Goal: Information Seeking & Learning: Learn about a topic

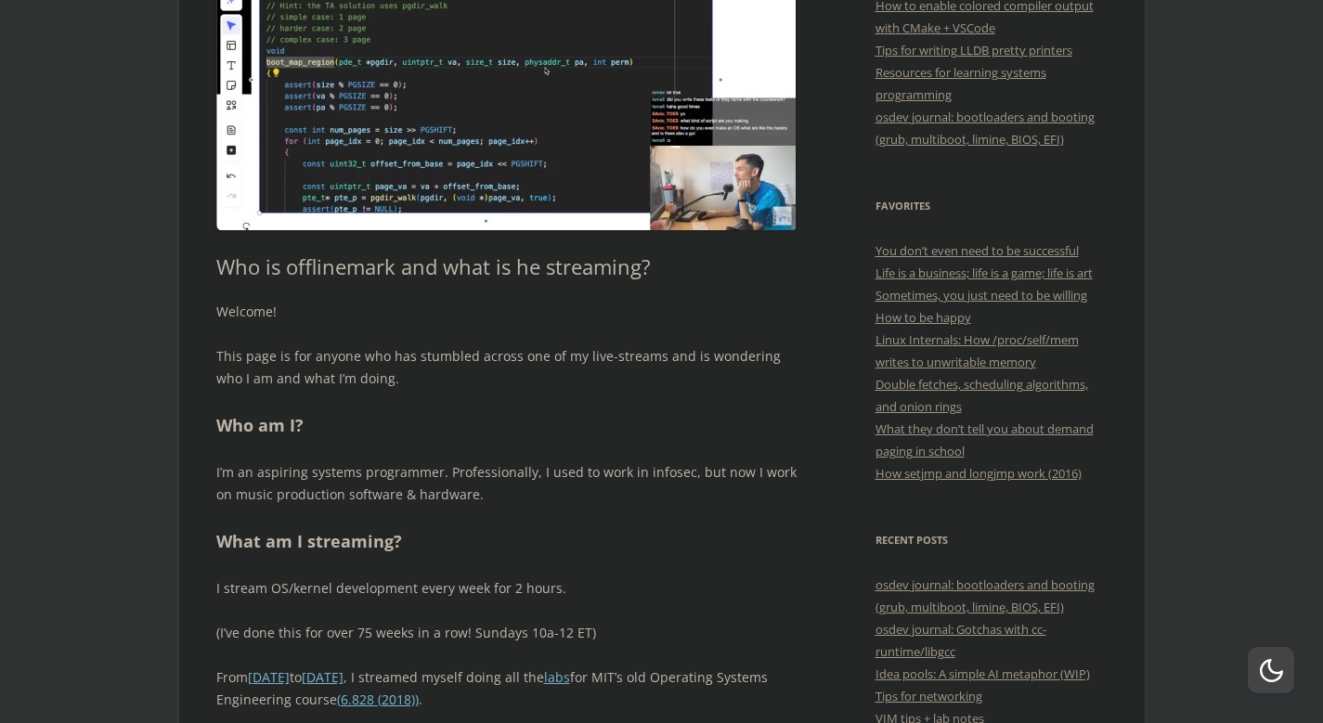
scroll to position [111, 0]
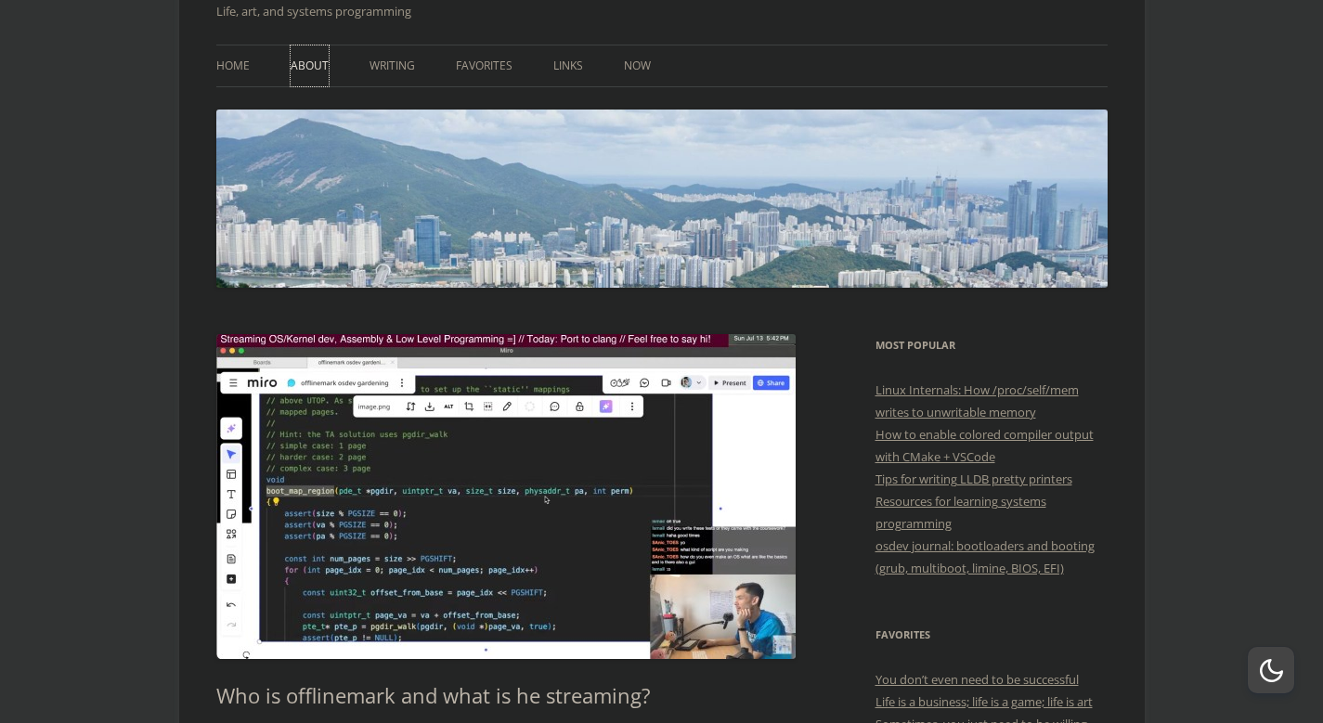
click at [314, 66] on link "About" at bounding box center [310, 66] width 38 height 41
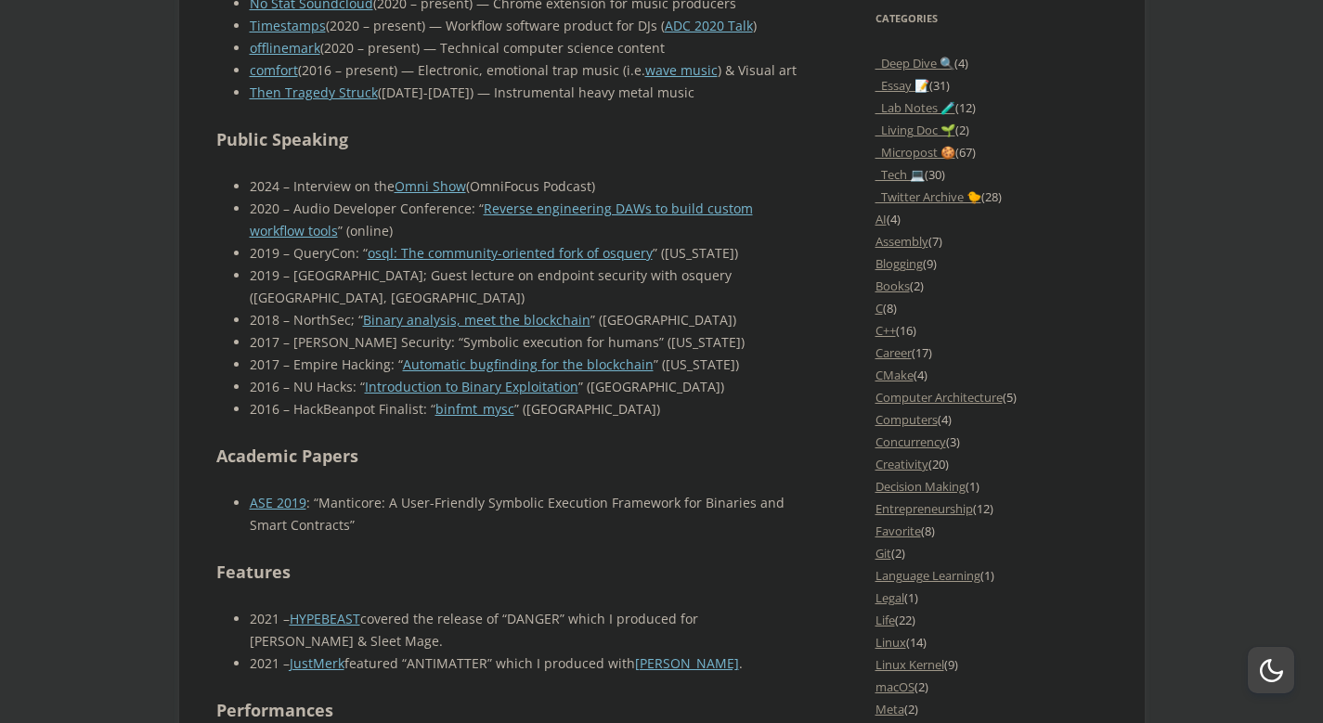
scroll to position [1672, 0]
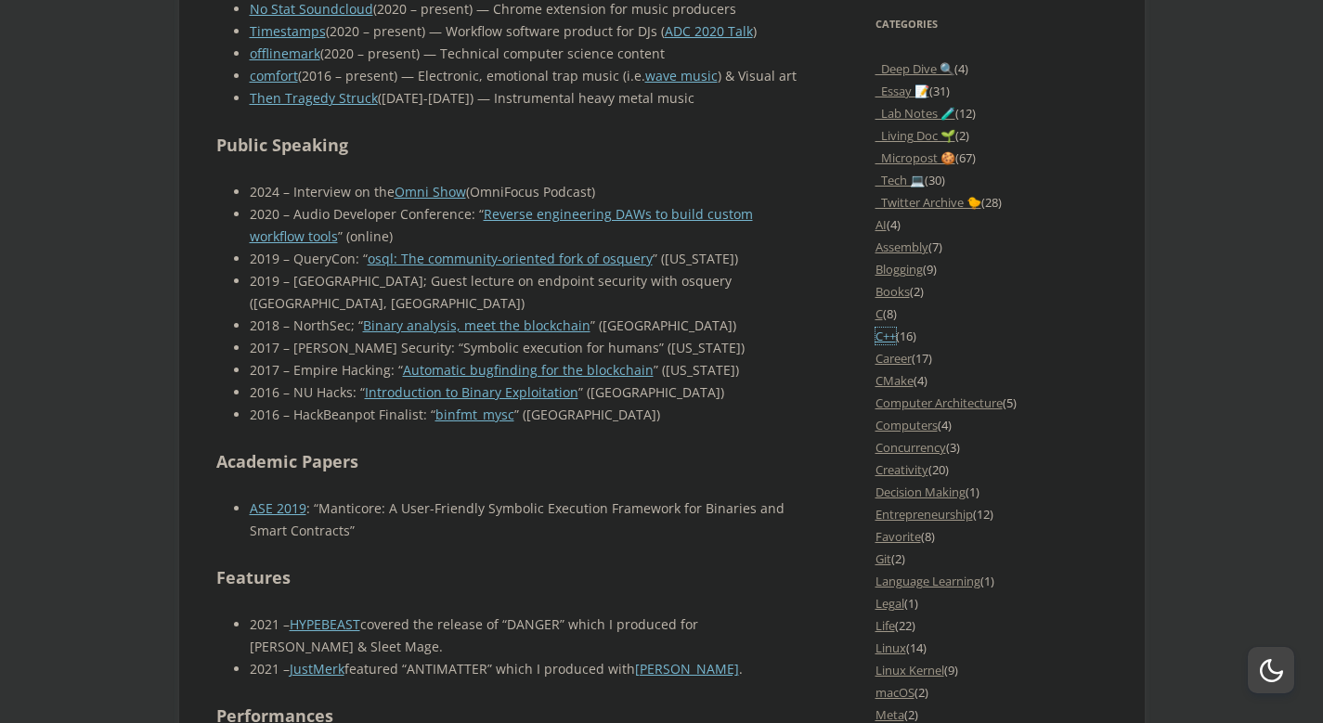
click at [896, 332] on link "C++" at bounding box center [886, 336] width 20 height 17
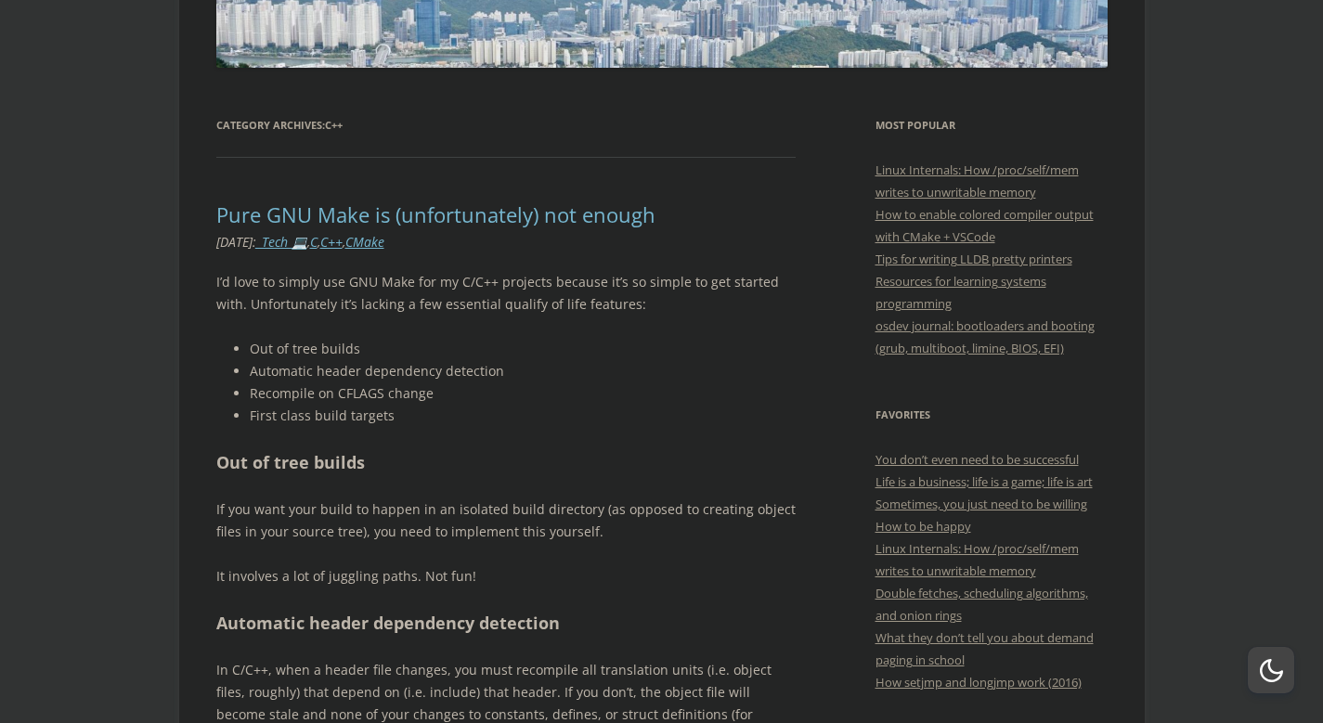
scroll to position [334, 0]
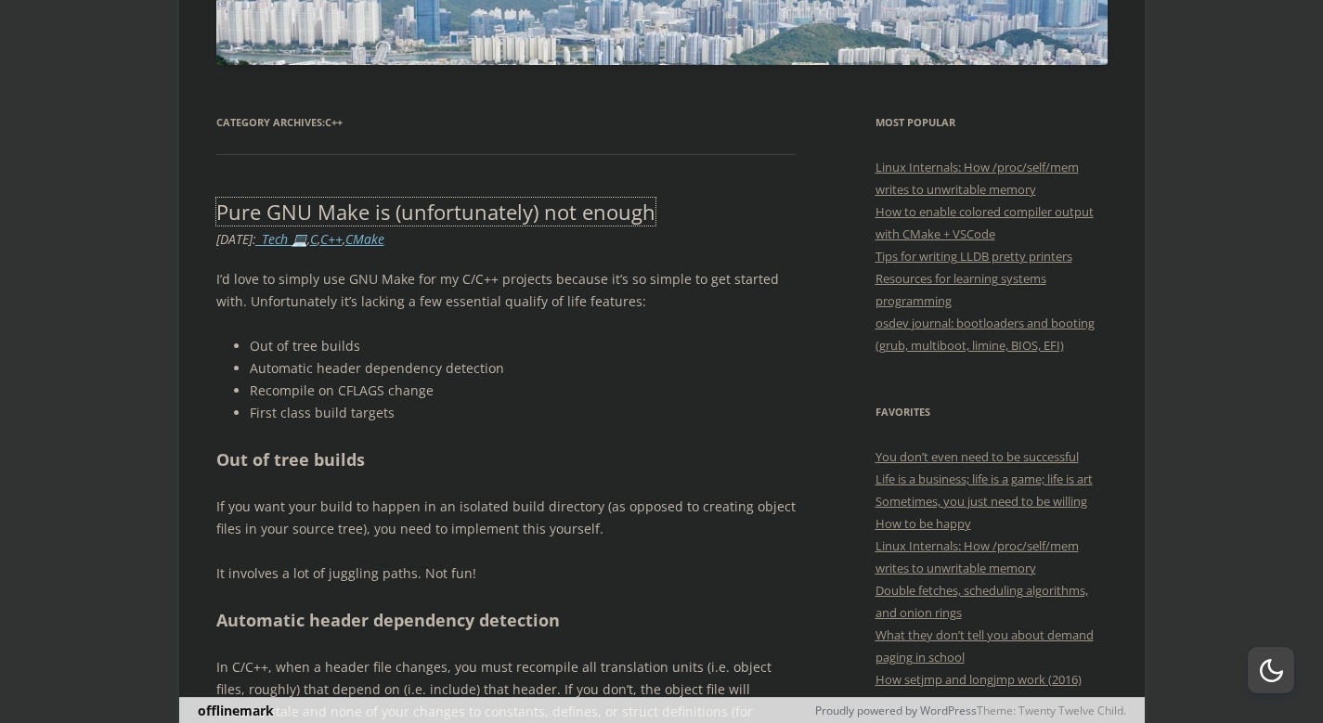
click at [319, 208] on link "Pure GNU Make is (unfortunately) not enough" at bounding box center [435, 212] width 439 height 28
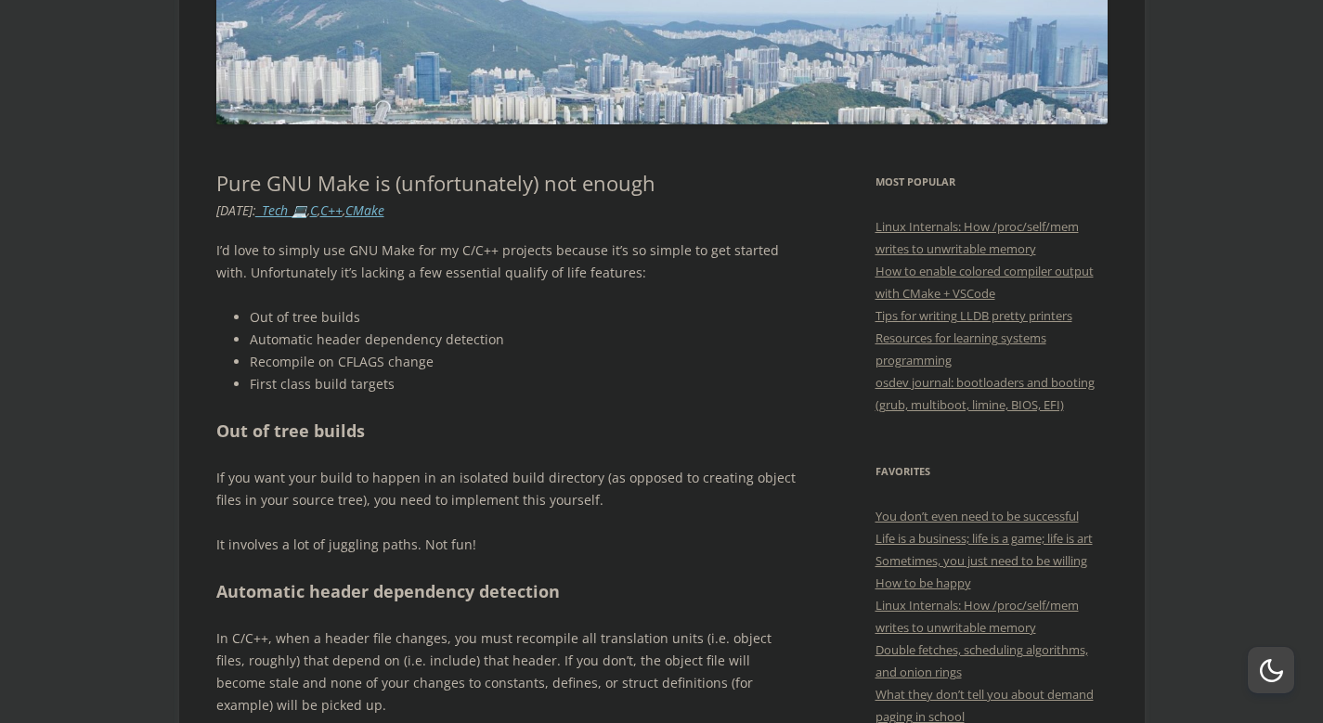
scroll to position [111, 0]
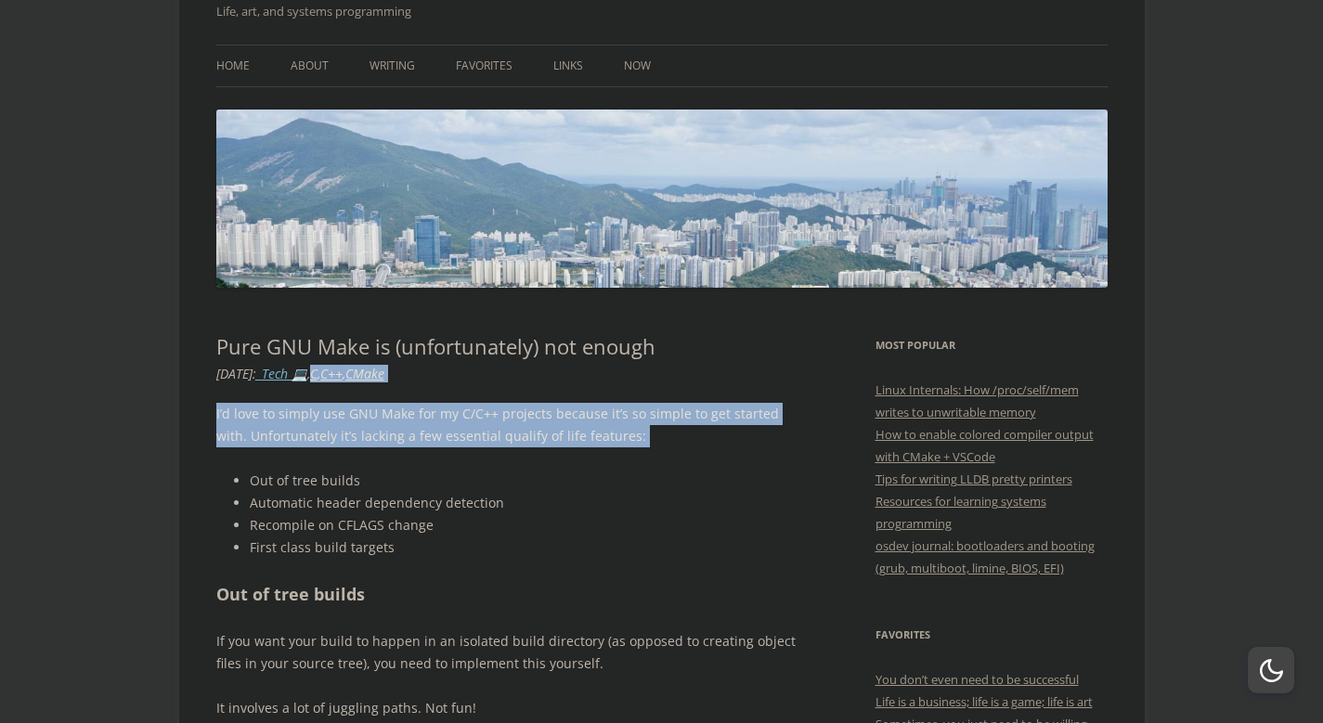
drag, startPoint x: 368, startPoint y: 382, endPoint x: 486, endPoint y: 451, distance: 137.0
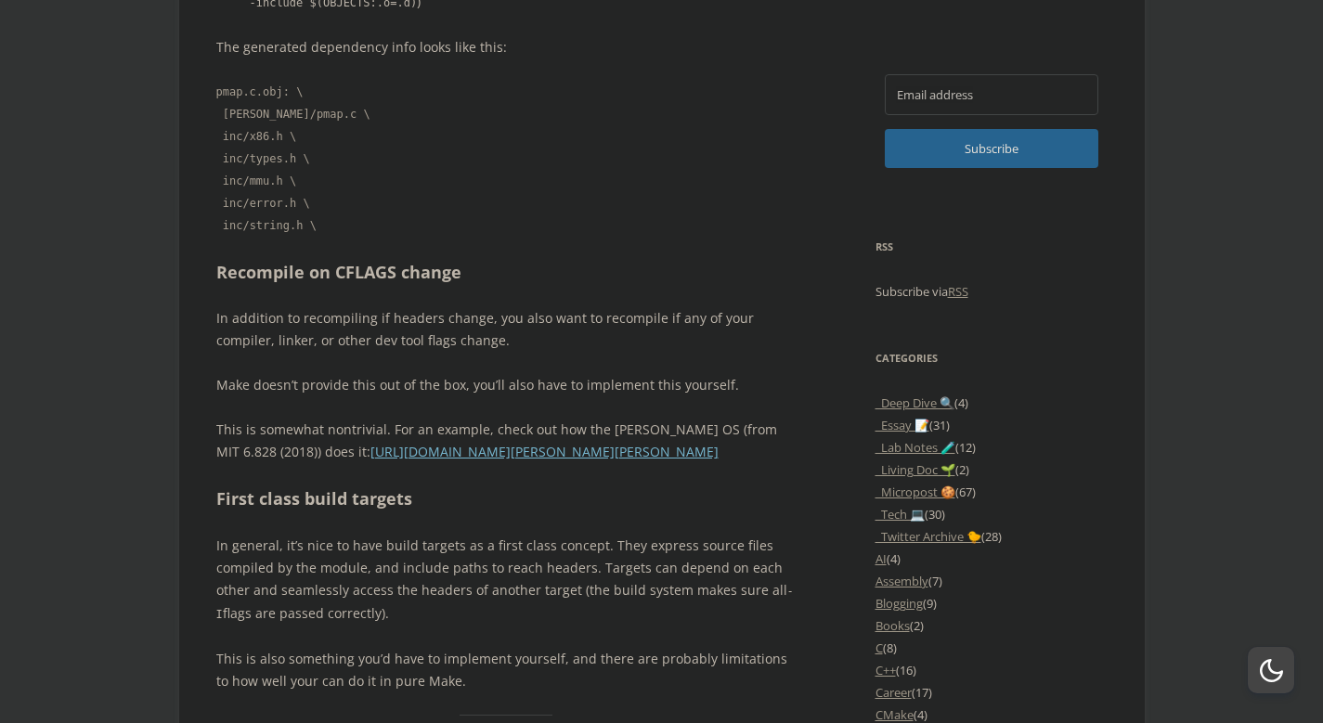
click at [531, 413] on div "I’d love to simply use GNU Make for my C/C++ projects because it’s so simple to…" at bounding box center [506, 13] width 580 height 1673
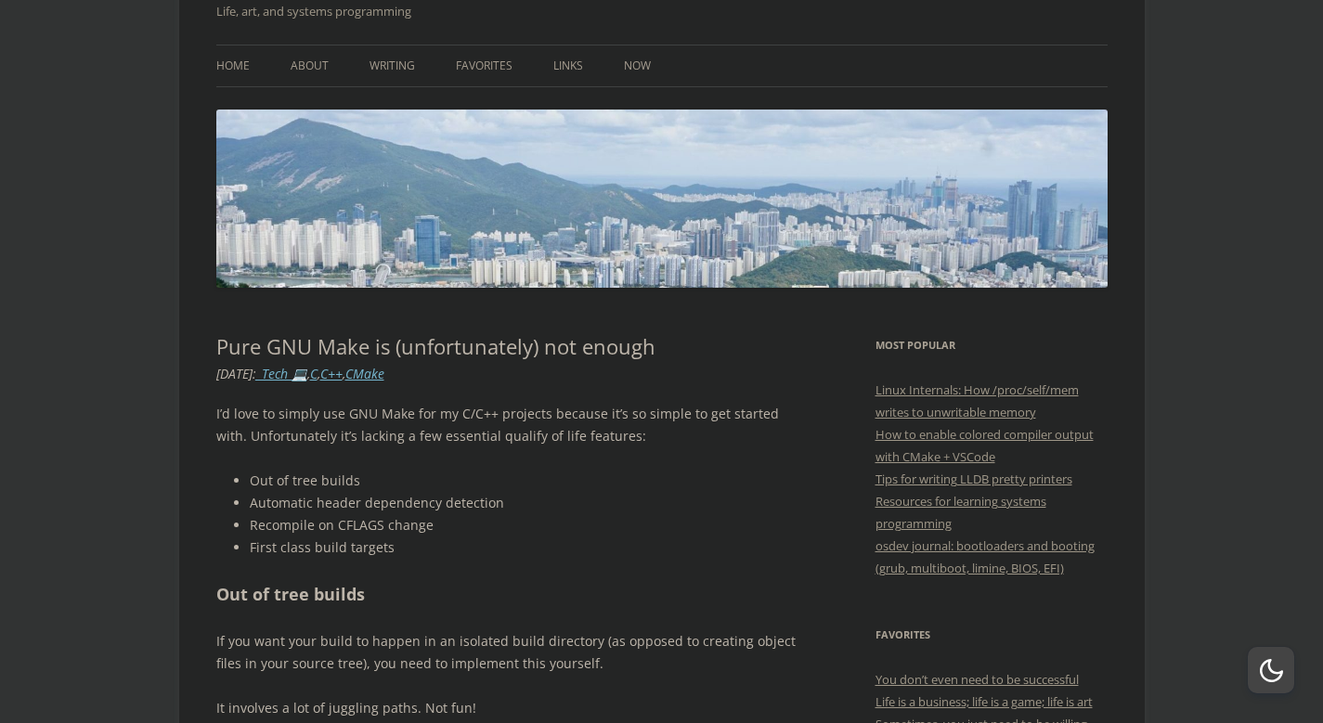
click at [526, 352] on h1 "Pure GNU Make is (unfortunately) not enough" at bounding box center [506, 346] width 580 height 24
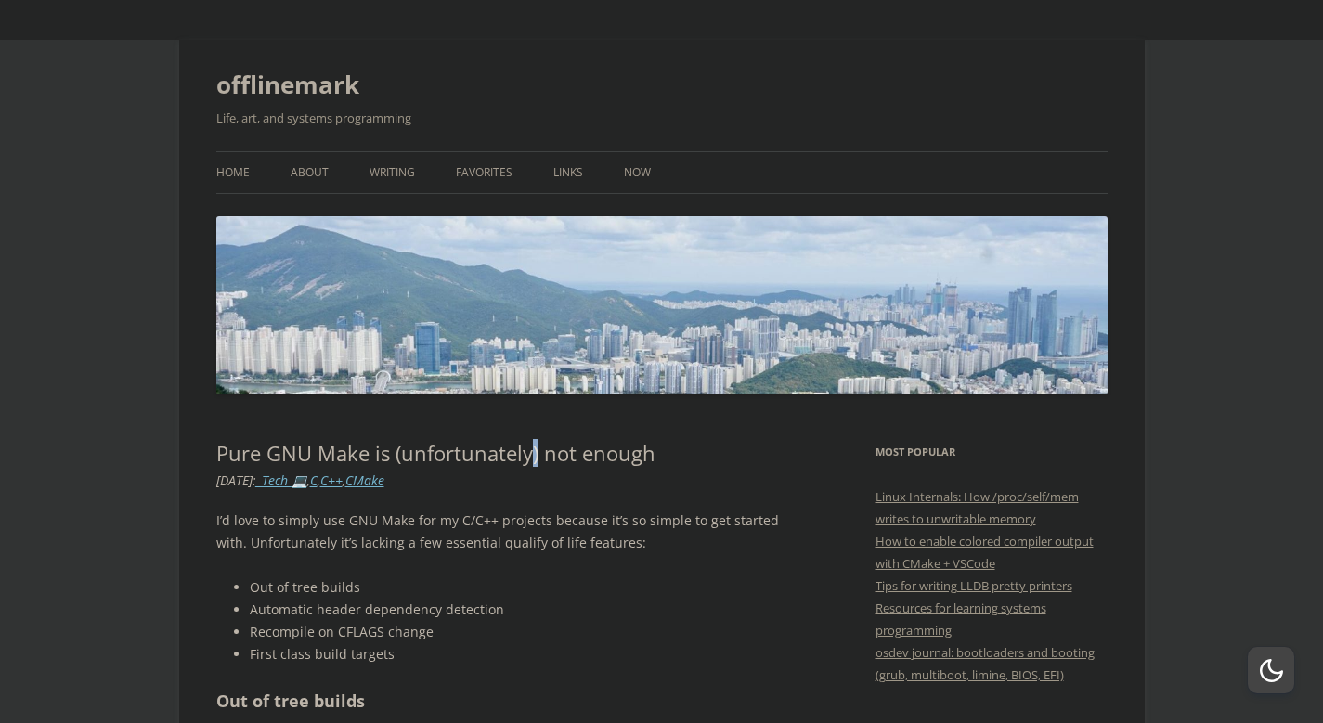
scroll to position [0, 0]
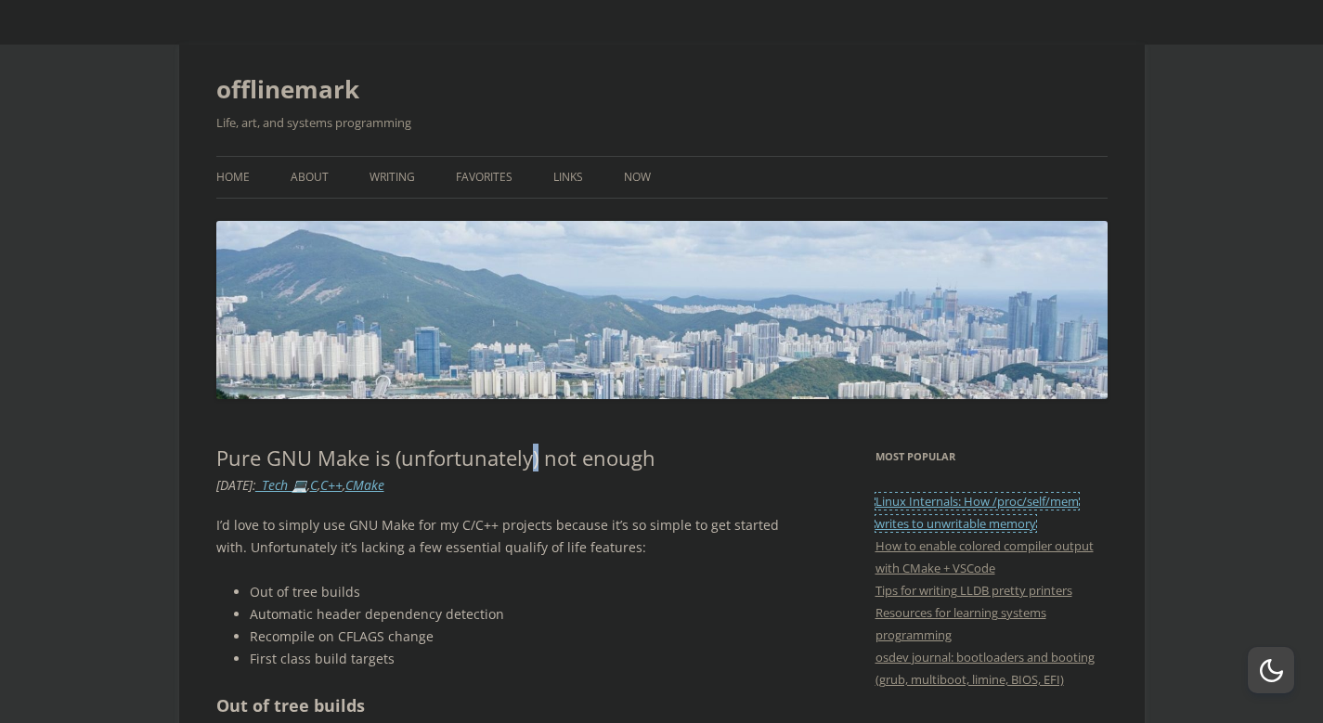
click at [918, 503] on link "Linux Internals: How /proc/self/mem writes to unwritable memory" at bounding box center [977, 512] width 203 height 39
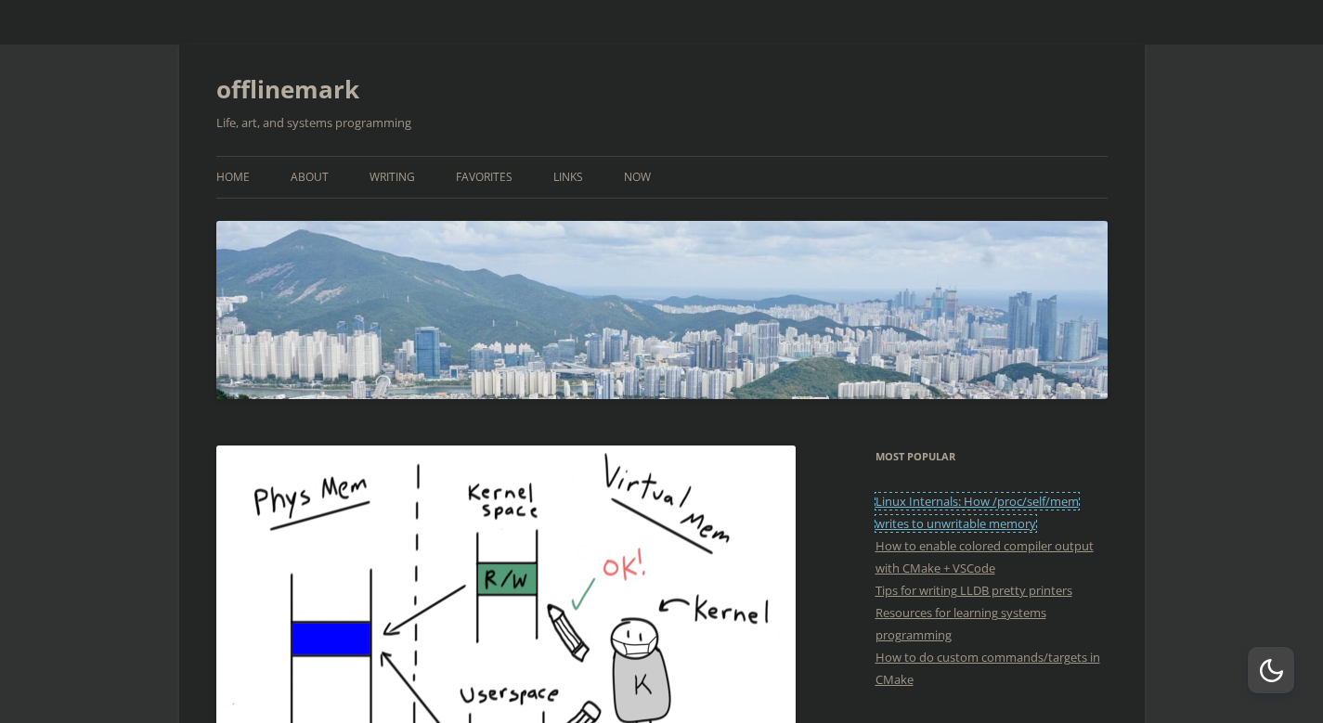
click at [914, 524] on link "Linux Internals: How /proc/self/mem writes to unwritable memory" at bounding box center [977, 512] width 203 height 39
click at [242, 174] on link "Home" at bounding box center [232, 177] width 33 height 41
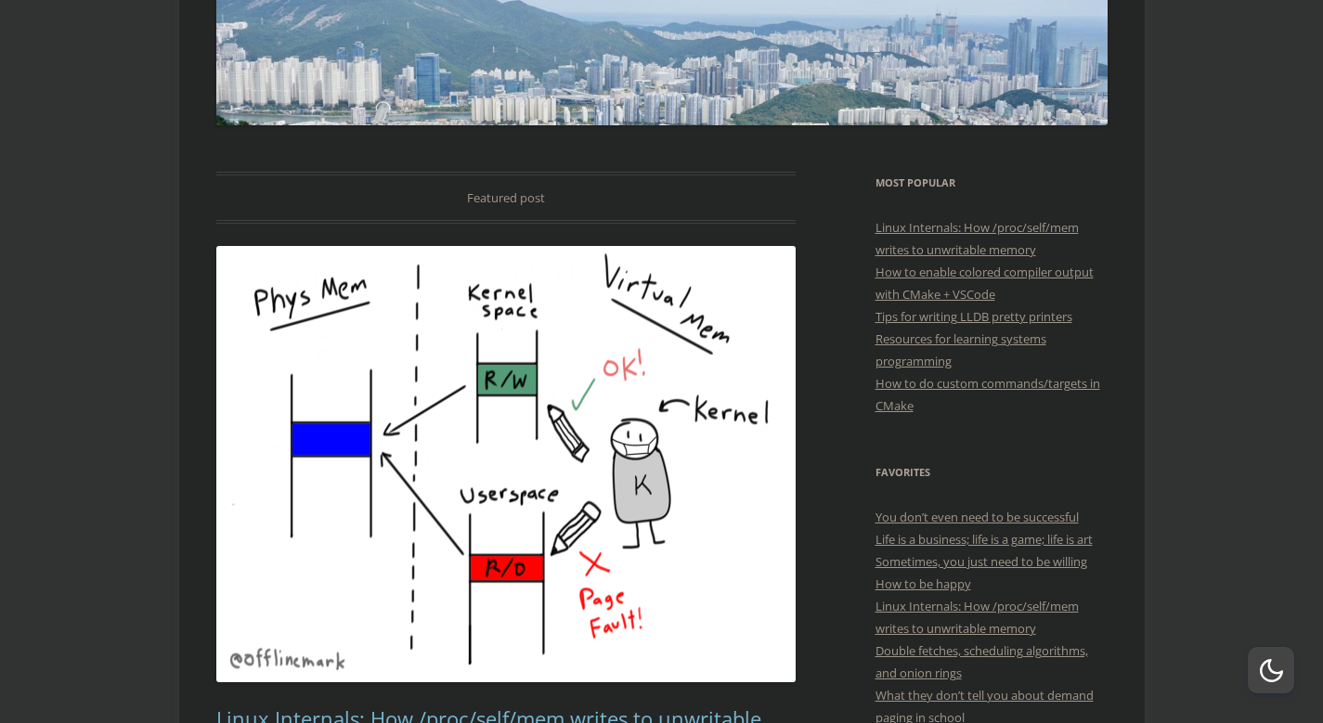
scroll to position [334, 0]
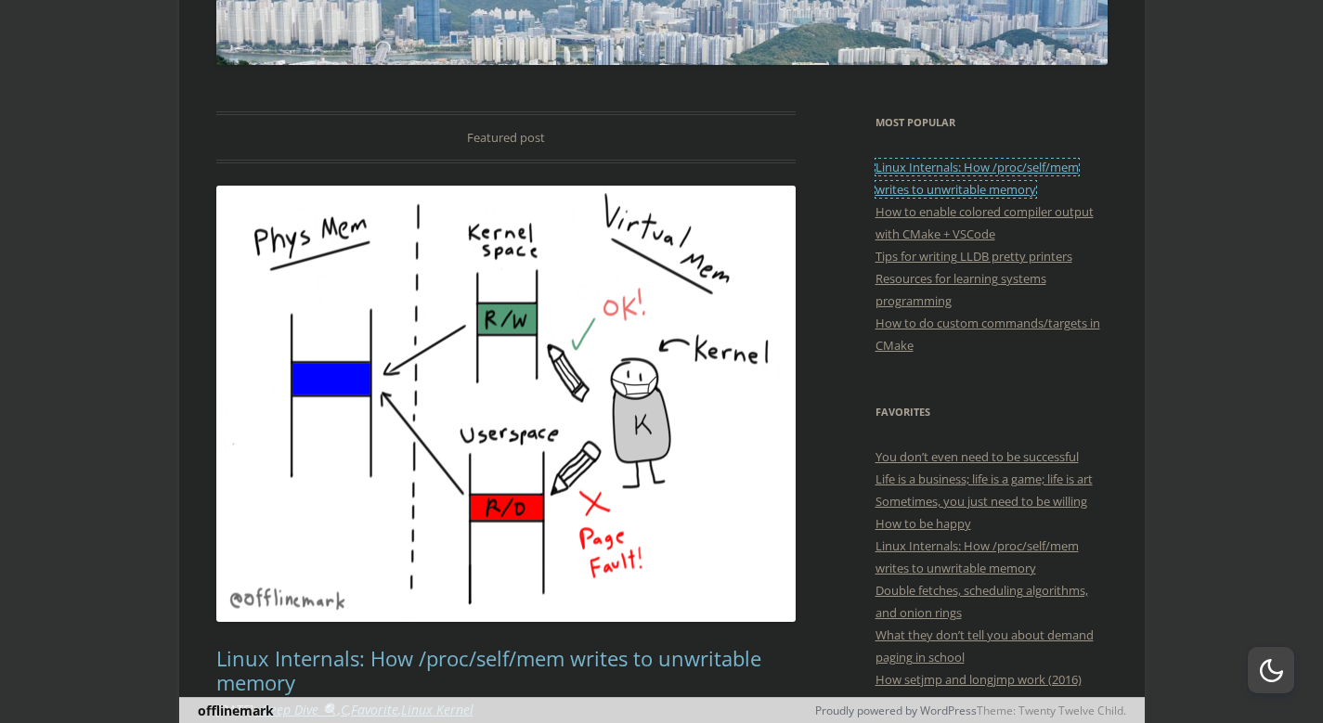
click at [905, 168] on link "Linux Internals: How /proc/self/mem writes to unwritable memory" at bounding box center [977, 178] width 203 height 39
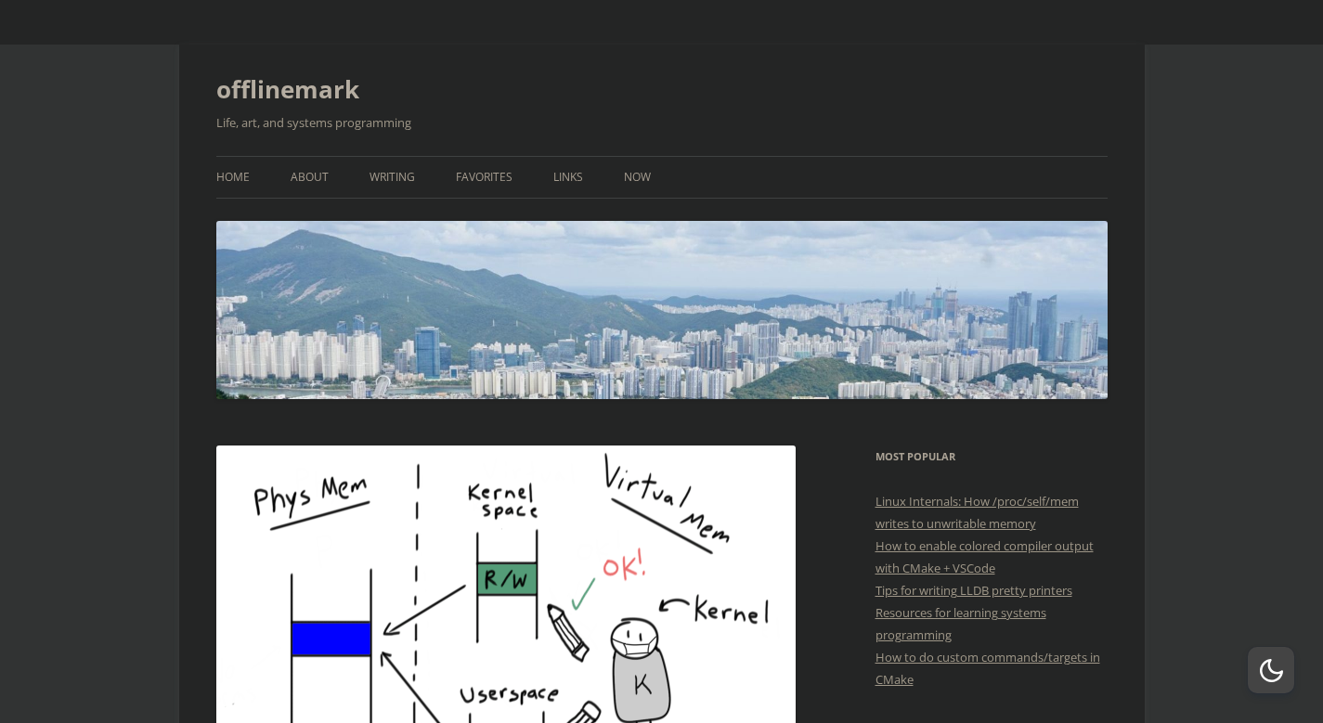
scroll to position [669, 0]
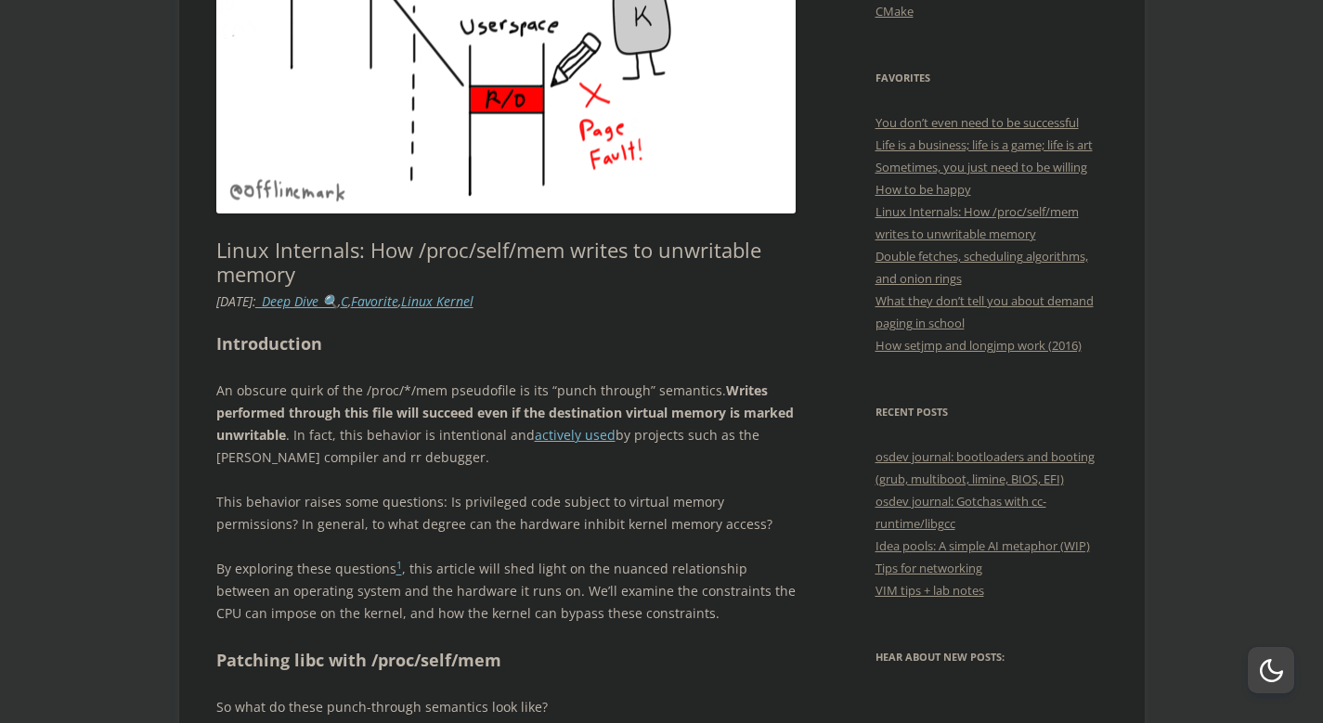
click at [1018, 284] on div "Double fetches, scheduling algorithms, and onion rings" at bounding box center [992, 267] width 232 height 45
click at [974, 263] on link "Double fetches, scheduling algorithms, and onion rings" at bounding box center [982, 267] width 213 height 39
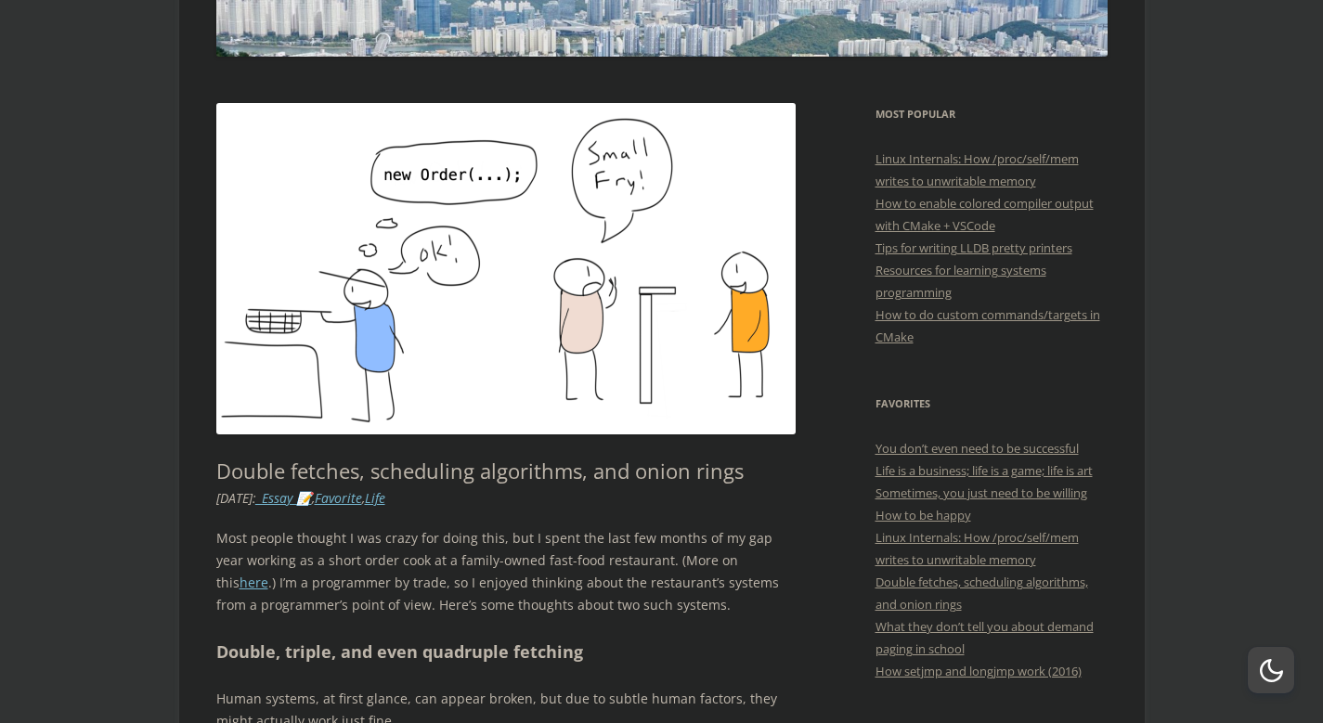
scroll to position [334, 0]
